Goal: Information Seeking & Learning: Learn about a topic

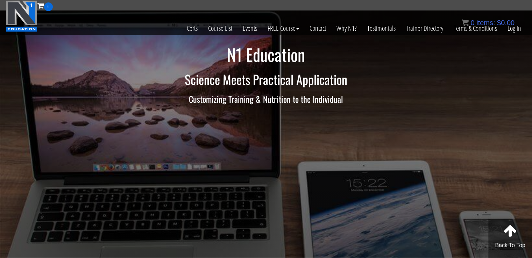
click at [513, 27] on div "0 items: $ 0.00" at bounding box center [488, 22] width 53 height 10
click at [517, 35] on link "Log In" at bounding box center [514, 28] width 24 height 34
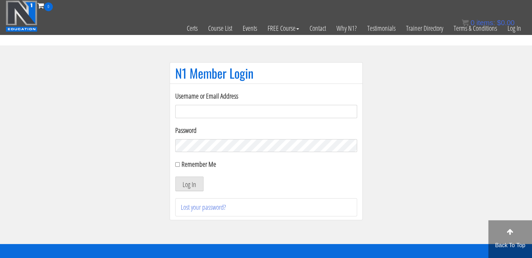
type input "[EMAIL_ADDRESS][DOMAIN_NAME]"
click at [176, 163] on input "Remember Me" at bounding box center [177, 164] width 5 height 5
checkbox input "true"
click at [193, 186] on button "Log In" at bounding box center [189, 184] width 28 height 15
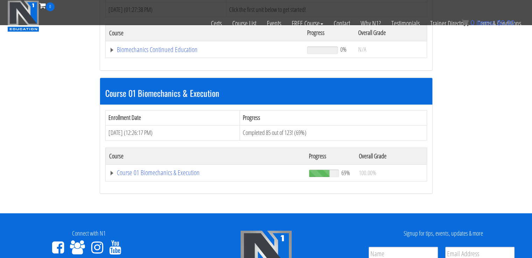
scroll to position [150, 0]
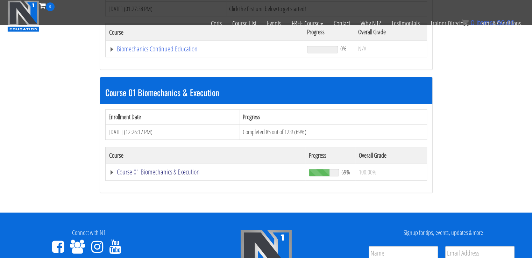
click at [148, 172] on link "Course 01 Biomechanics & Execution" at bounding box center [205, 172] width 193 height 7
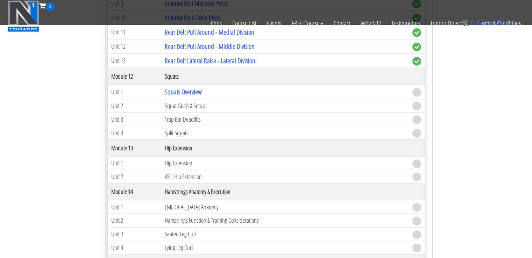
scroll to position [1677, 0]
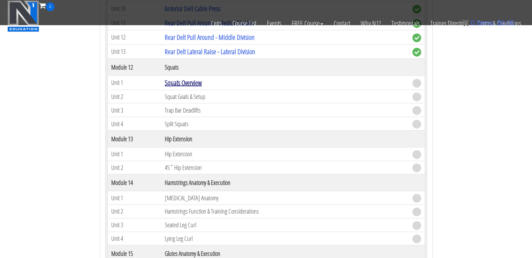
click at [191, 78] on link "Squats Overview" at bounding box center [183, 82] width 37 height 9
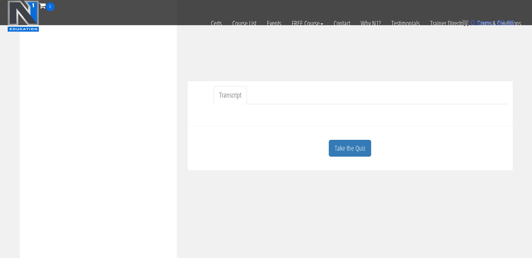
scroll to position [150, 0]
click at [355, 150] on link "Take the Quiz" at bounding box center [350, 147] width 42 height 17
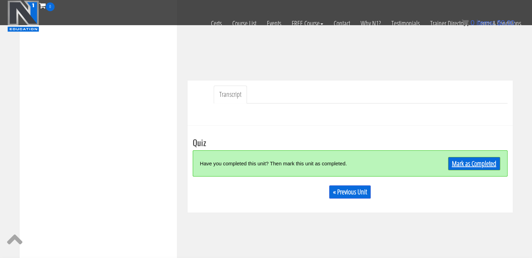
click at [456, 158] on link "Mark as Completed" at bounding box center [474, 163] width 52 height 13
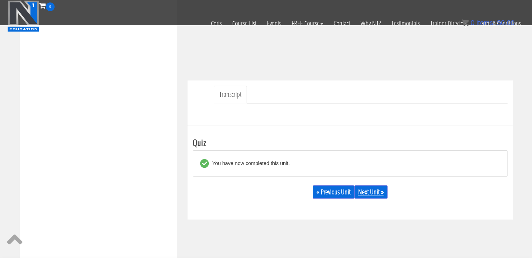
click at [372, 186] on link "Next Unit »" at bounding box center [370, 191] width 33 height 13
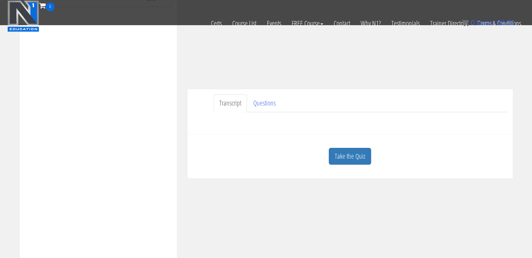
scroll to position [143, 0]
click at [355, 152] on link "Take the Quiz" at bounding box center [350, 155] width 42 height 17
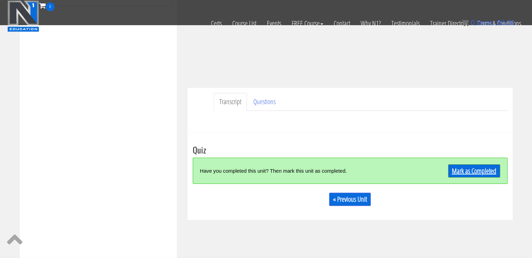
click at [474, 173] on link "Mark as Completed" at bounding box center [474, 170] width 52 height 13
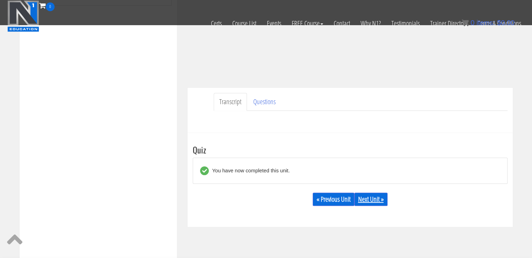
click at [367, 201] on link "Next Unit »" at bounding box center [370, 199] width 33 height 13
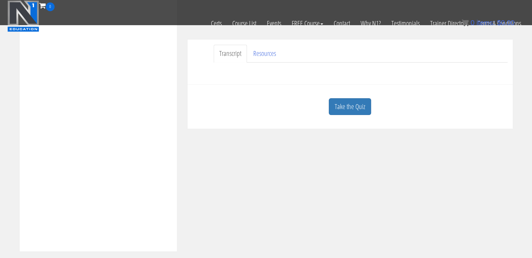
scroll to position [192, 0]
click at [356, 109] on link "Take the Quiz" at bounding box center [350, 105] width 42 height 17
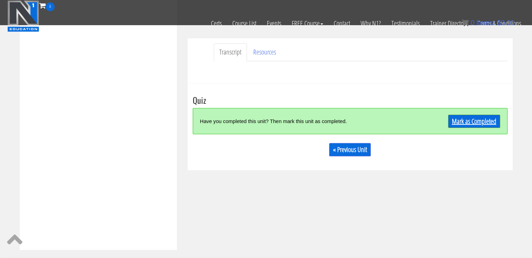
click at [456, 117] on link "Mark as Completed" at bounding box center [474, 121] width 52 height 13
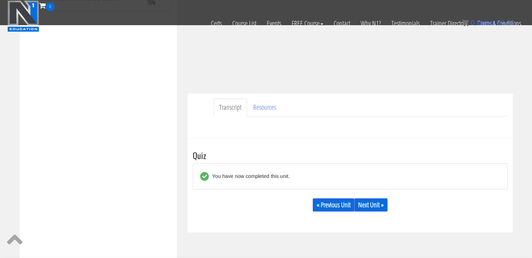
scroll to position [152, 0]
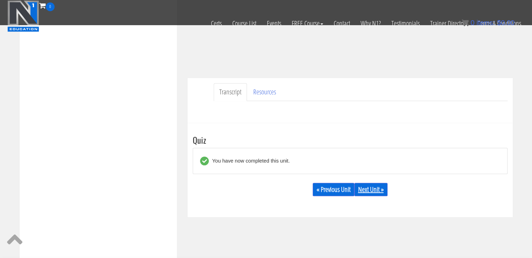
click at [370, 191] on link "Next Unit »" at bounding box center [370, 189] width 33 height 13
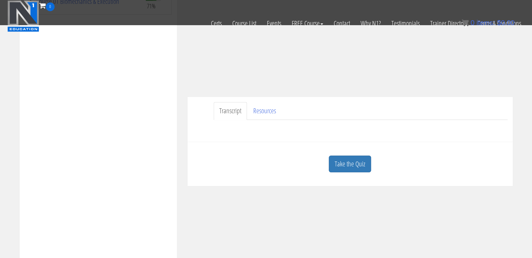
scroll to position [154, 0]
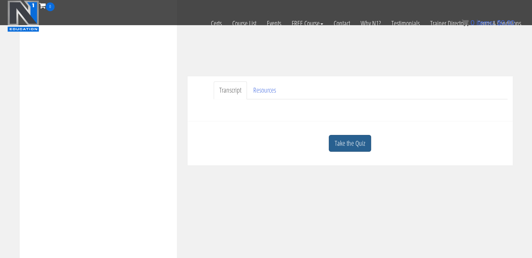
click at [348, 138] on link "Take the Quiz" at bounding box center [350, 143] width 42 height 17
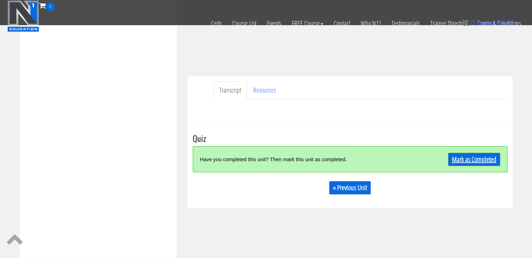
click at [489, 159] on link "Mark as Completed" at bounding box center [474, 159] width 52 height 13
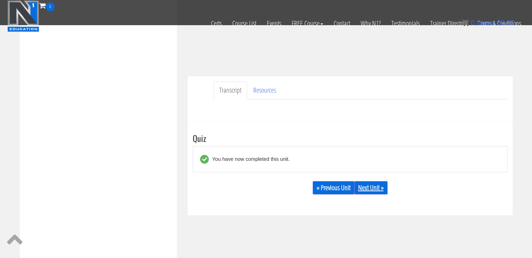
click at [369, 188] on link "Next Unit »" at bounding box center [370, 187] width 33 height 13
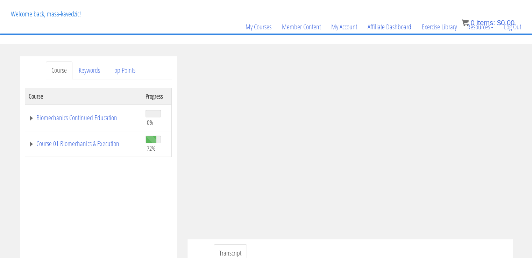
scroll to position [44, 0]
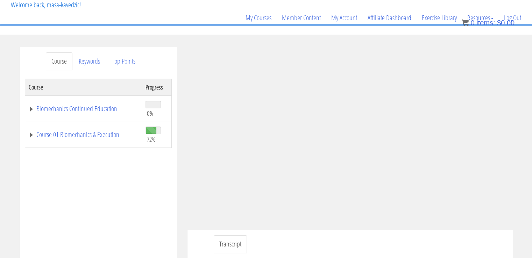
click at [94, 140] on td "Course 01 Biomechanics & Execution" at bounding box center [83, 135] width 117 height 26
click at [113, 200] on div "Course Progress Biomechanics Continued Education 0% Module 1 Continued Educatio…" at bounding box center [98, 254] width 147 height 350
click at [104, 134] on link "Course 01 Biomechanics & Execution" at bounding box center [84, 134] width 110 height 7
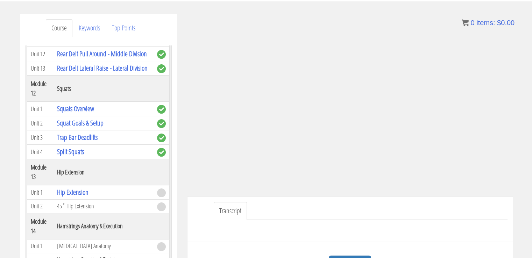
scroll to position [75, 0]
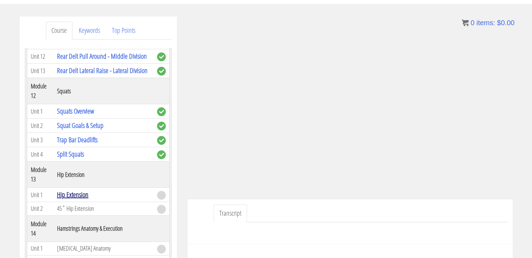
click at [66, 199] on link "Hip Extension" at bounding box center [72, 194] width 31 height 9
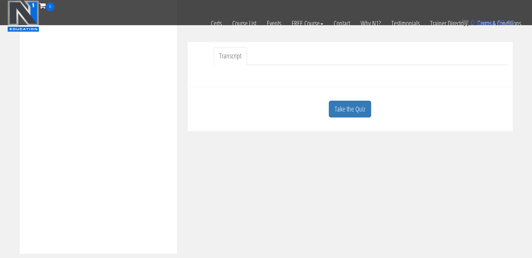
scroll to position [187, 0]
click at [351, 105] on link "Take the Quiz" at bounding box center [350, 110] width 42 height 17
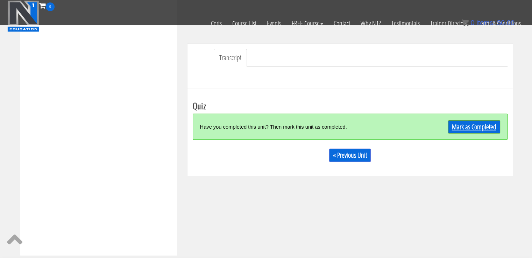
click at [458, 124] on link "Mark as Completed" at bounding box center [474, 126] width 52 height 13
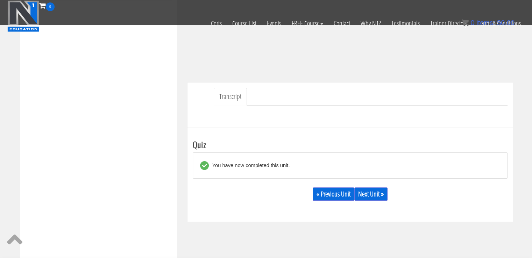
scroll to position [148, 0]
click at [376, 190] on link "Next Unit »" at bounding box center [370, 193] width 33 height 13
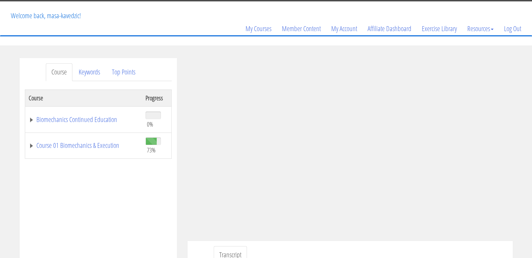
scroll to position [55, 0]
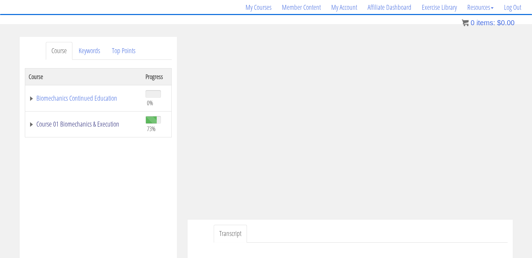
click at [67, 123] on link "Course 01 Biomechanics & Execution" at bounding box center [84, 124] width 110 height 7
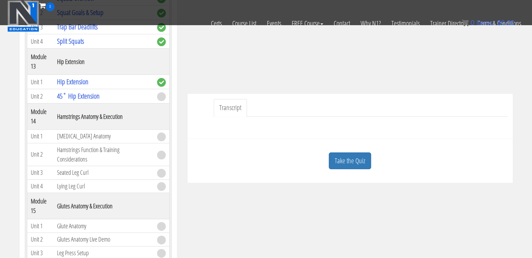
scroll to position [1643, 0]
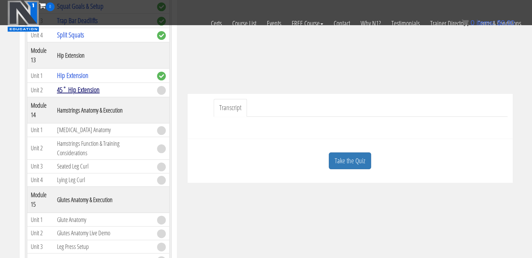
click at [87, 94] on link "45˚ Hip Extension" at bounding box center [78, 89] width 43 height 9
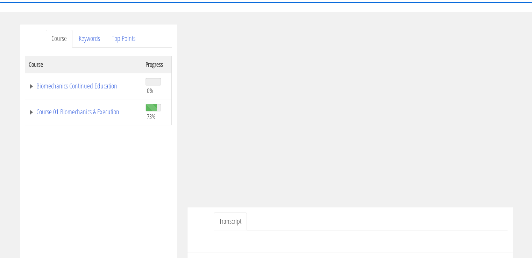
scroll to position [79, 0]
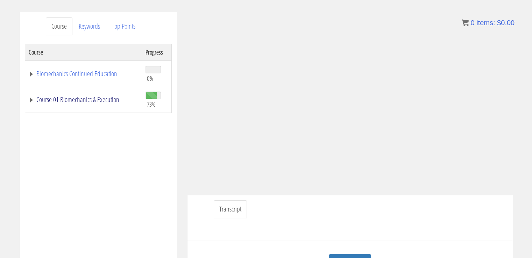
click at [79, 99] on link "Course 01 Biomechanics & Execution" at bounding box center [84, 99] width 110 height 7
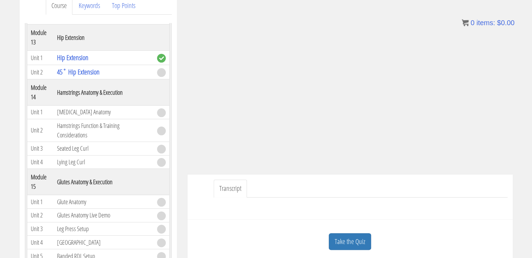
scroll to position [1756, 0]
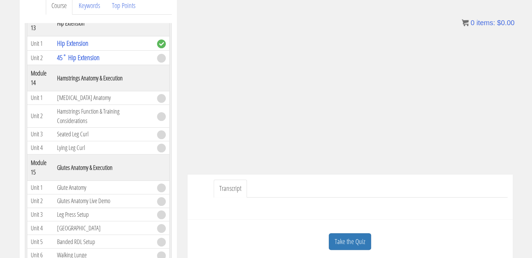
click at [267, 225] on div "Take the Quiz" at bounding box center [350, 242] width 315 height 34
click at [130, 9] on link "Top Points" at bounding box center [123, 6] width 35 height 18
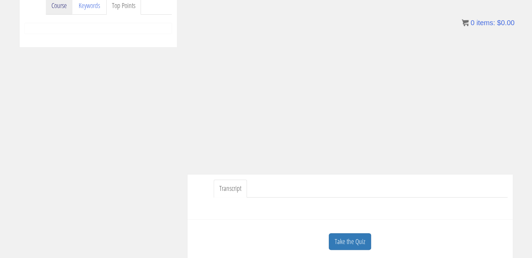
click at [63, 5] on link "Course" at bounding box center [59, 6] width 27 height 18
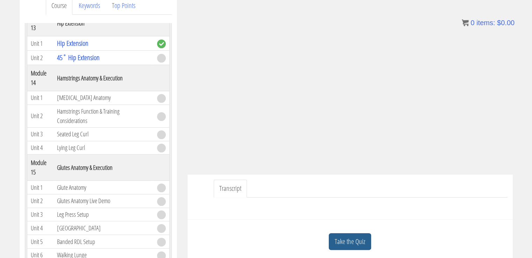
click at [361, 245] on link "Take the Quiz" at bounding box center [350, 241] width 42 height 17
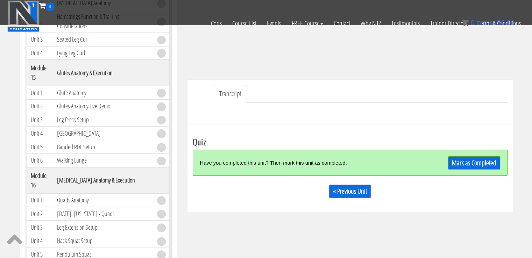
scroll to position [157, 0]
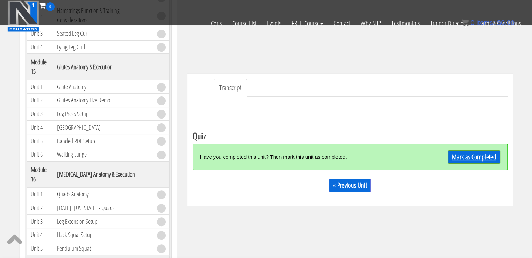
click at [478, 160] on link "Mark as Completed" at bounding box center [474, 156] width 52 height 13
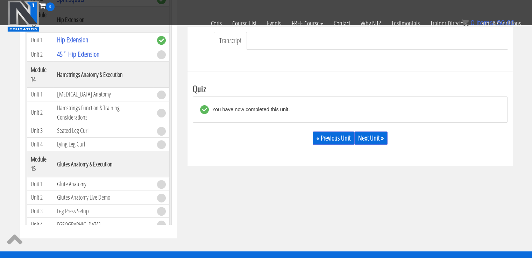
scroll to position [1609, 0]
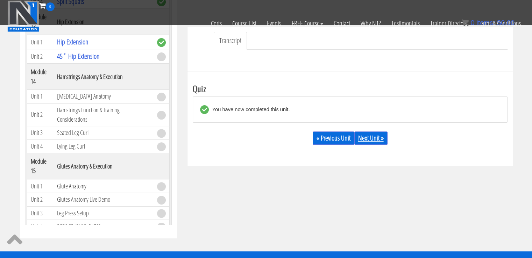
click at [377, 137] on link "Next Unit »" at bounding box center [370, 137] width 33 height 13
